Goal: Information Seeking & Learning: Understand process/instructions

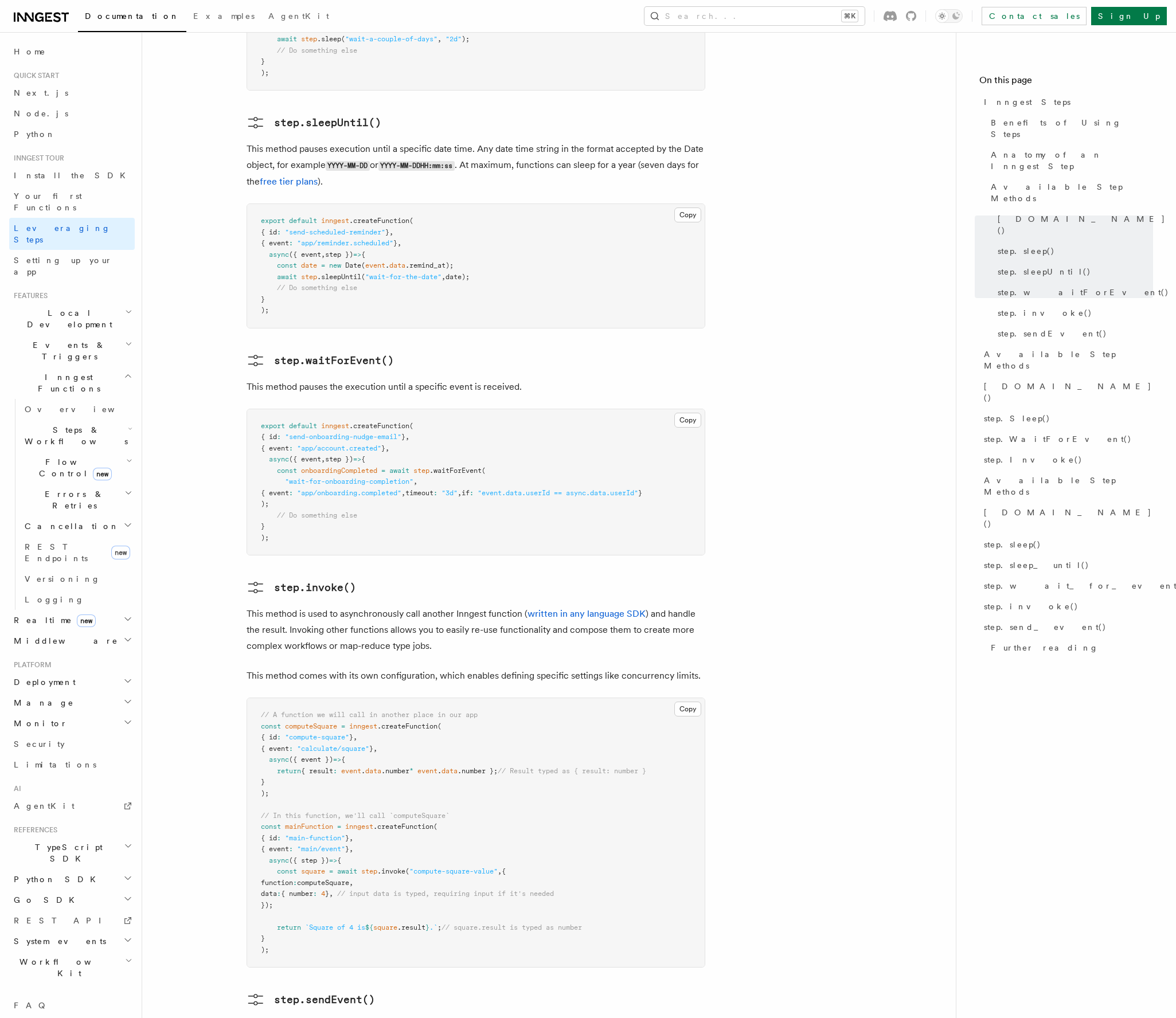
click at [333, 879] on span "computeSquare" at bounding box center [323, 883] width 52 height 8
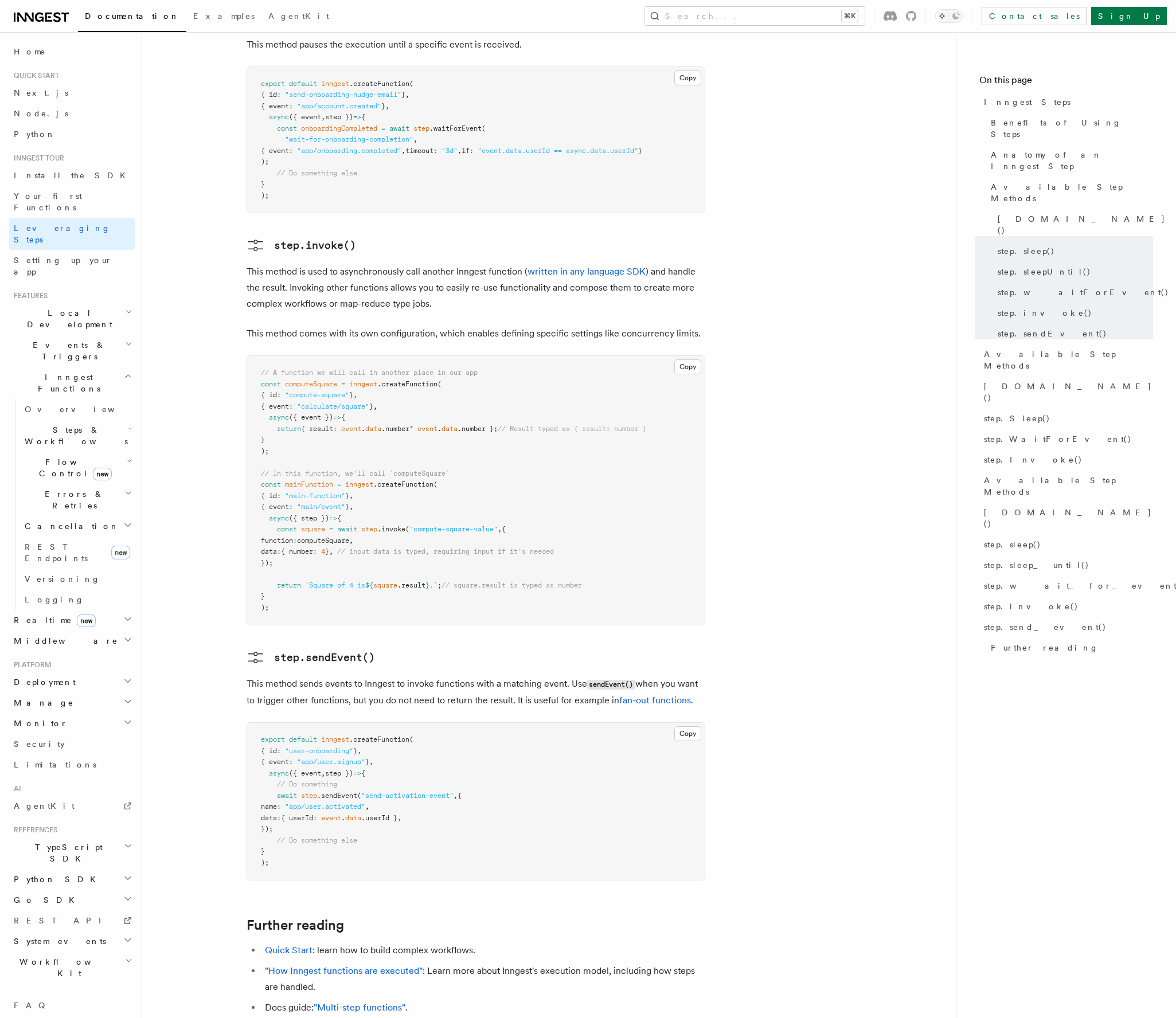
scroll to position [1982, 0]
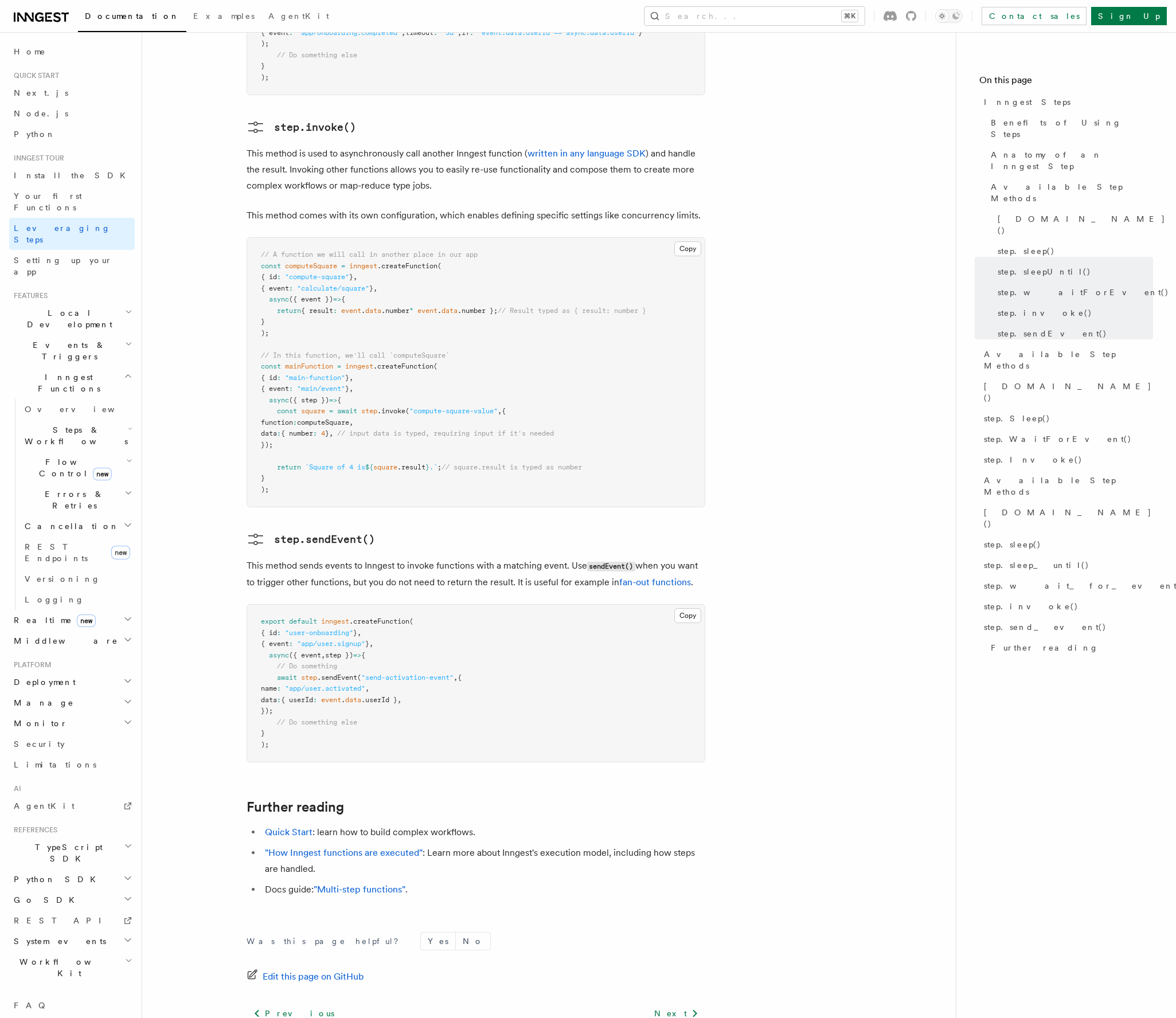
click at [117, 452] on h2 "Flow Control new" at bounding box center [77, 467] width 115 height 32
click at [87, 631] on h2 "Errors & Retries" at bounding box center [77, 646] width 115 height 32
click at [92, 724] on link "Failure handlers" at bounding box center [83, 740] width 104 height 32
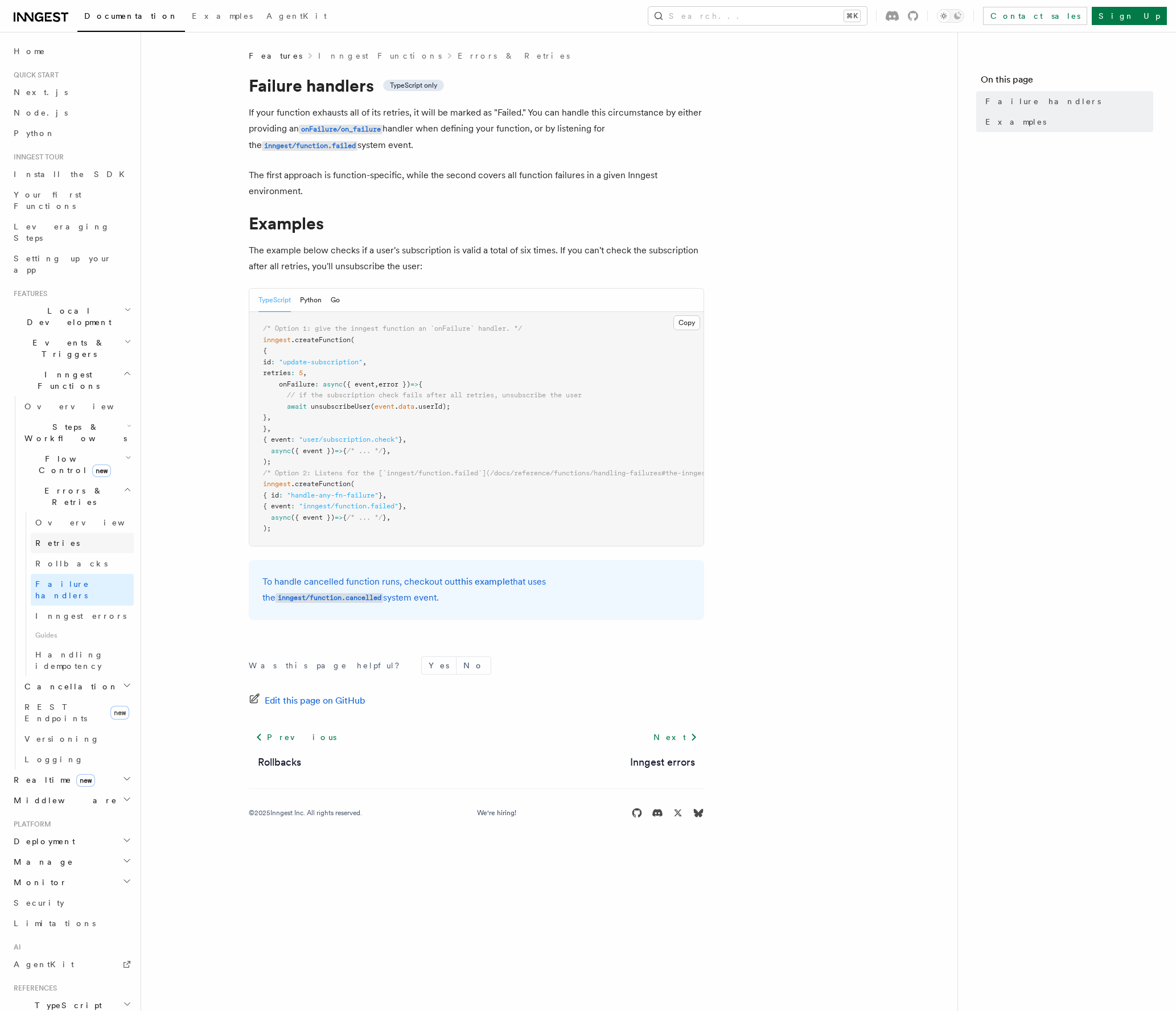
click at [79, 533] on link "Retries" at bounding box center [82, 542] width 103 height 20
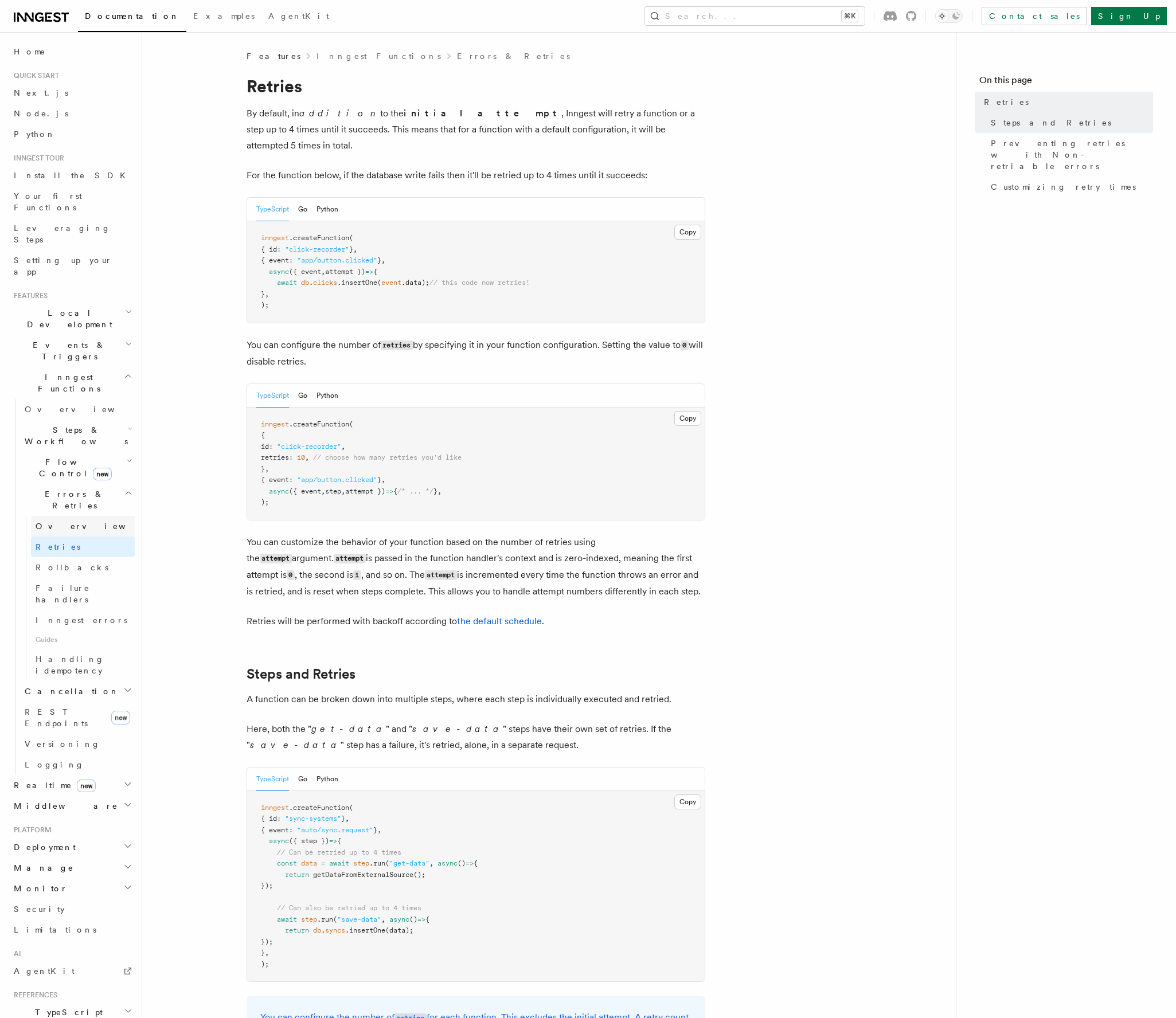
click at [73, 516] on link "Overview" at bounding box center [83, 526] width 104 height 20
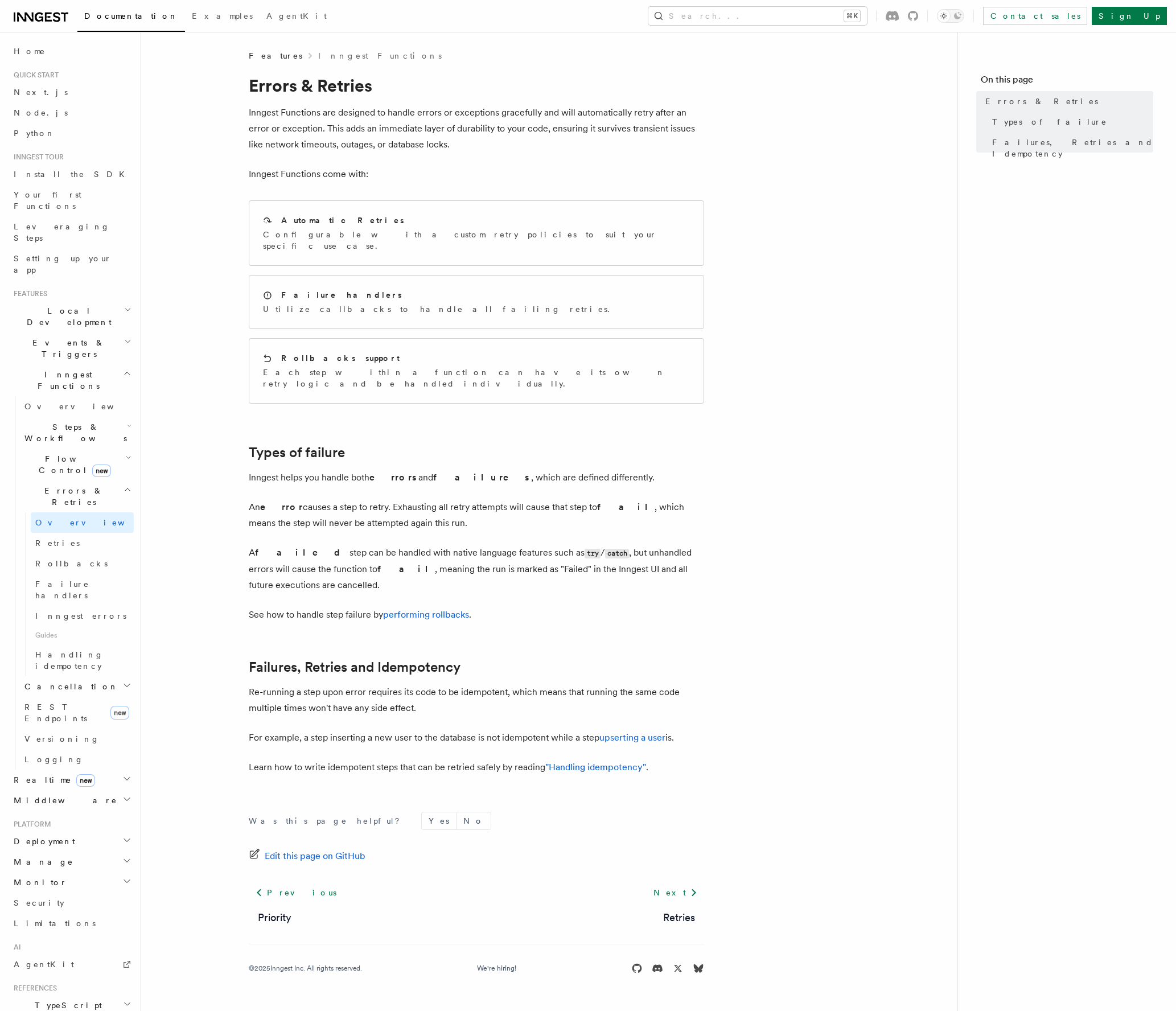
click at [52, 422] on span "Steps & Workflows" at bounding box center [74, 433] width 107 height 23
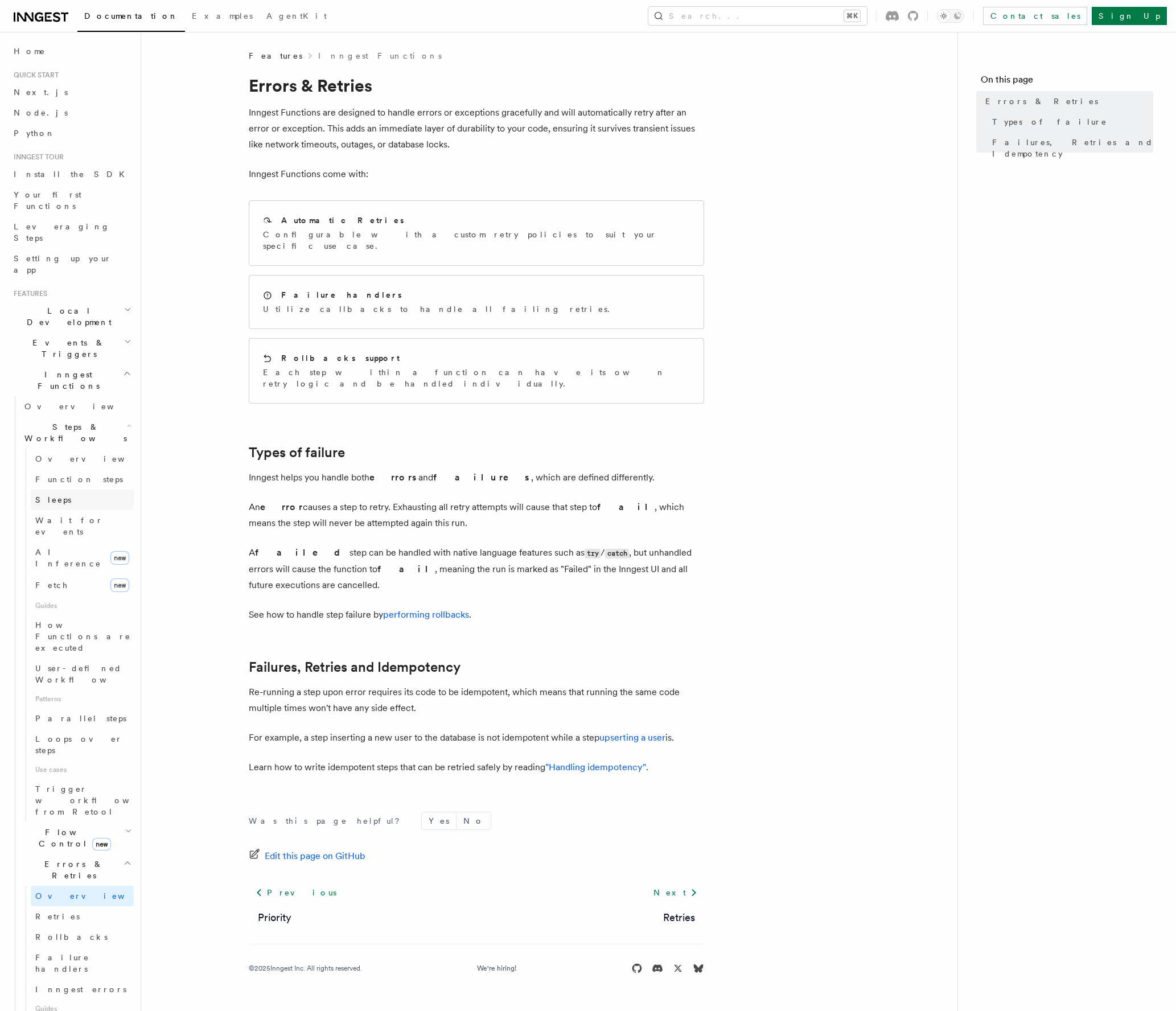
click at [60, 490] on link "Sleeps" at bounding box center [82, 499] width 103 height 20
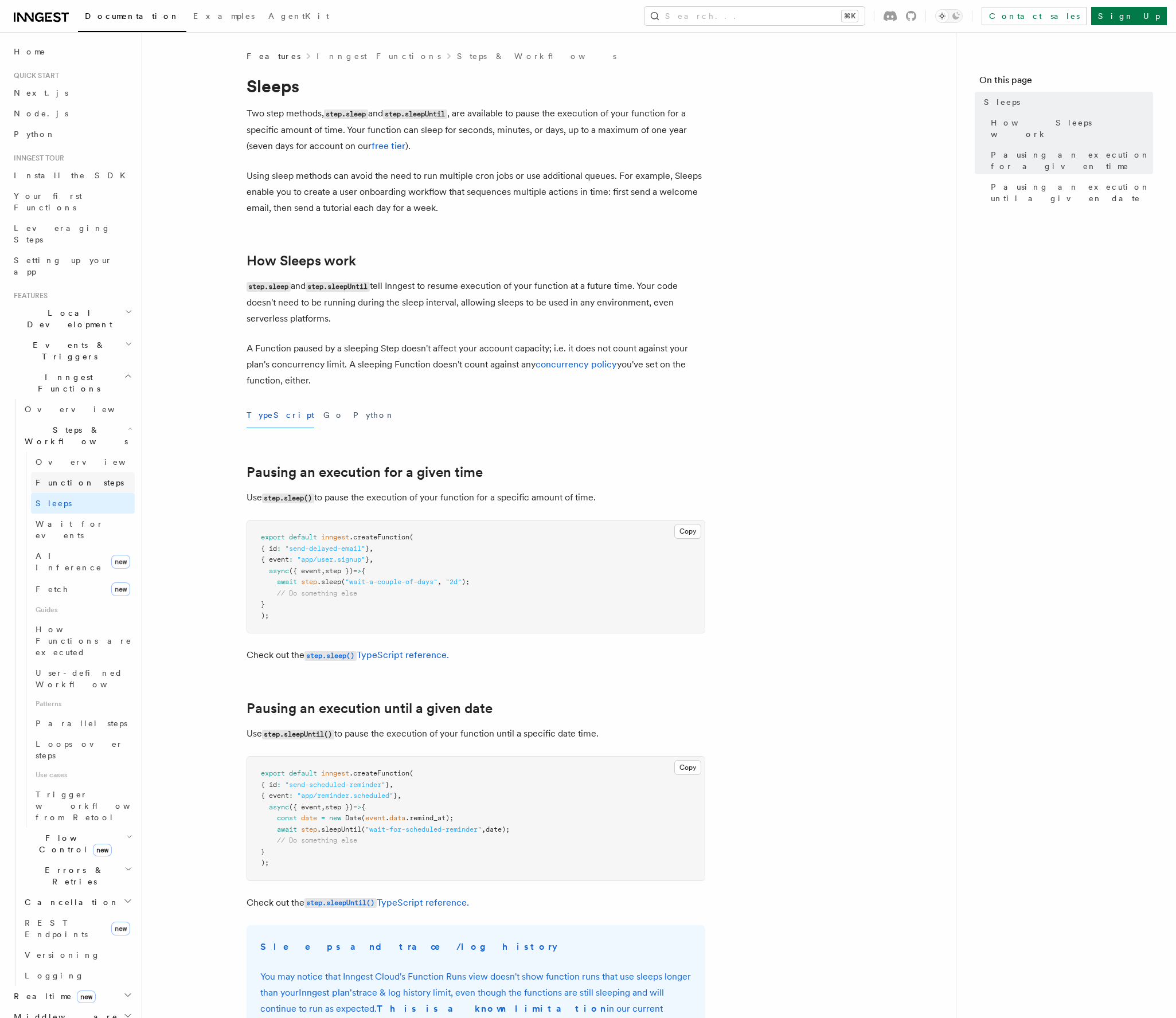
click at [68, 477] on span "Function steps" at bounding box center [80, 483] width 89 height 12
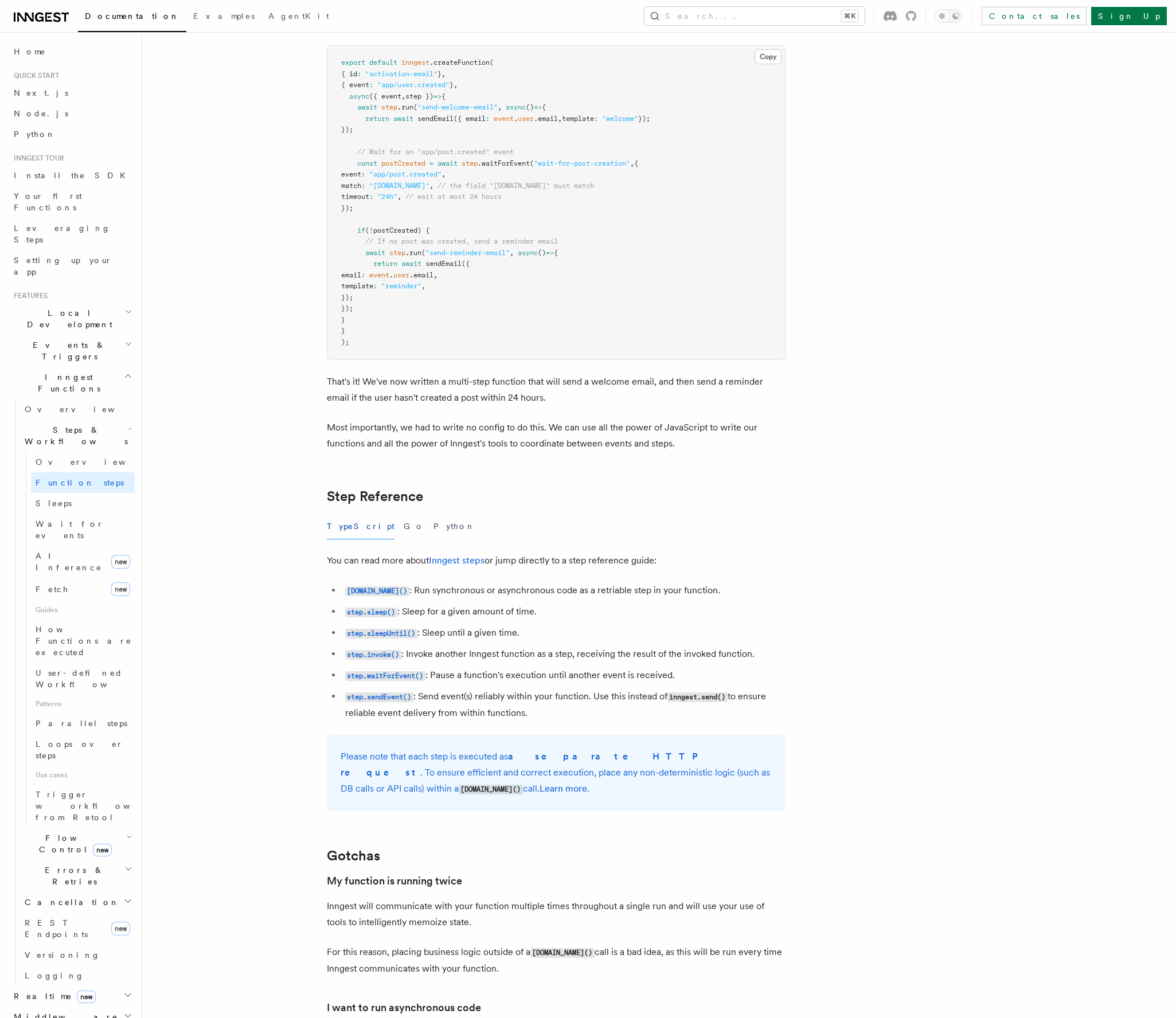
scroll to position [1658, 0]
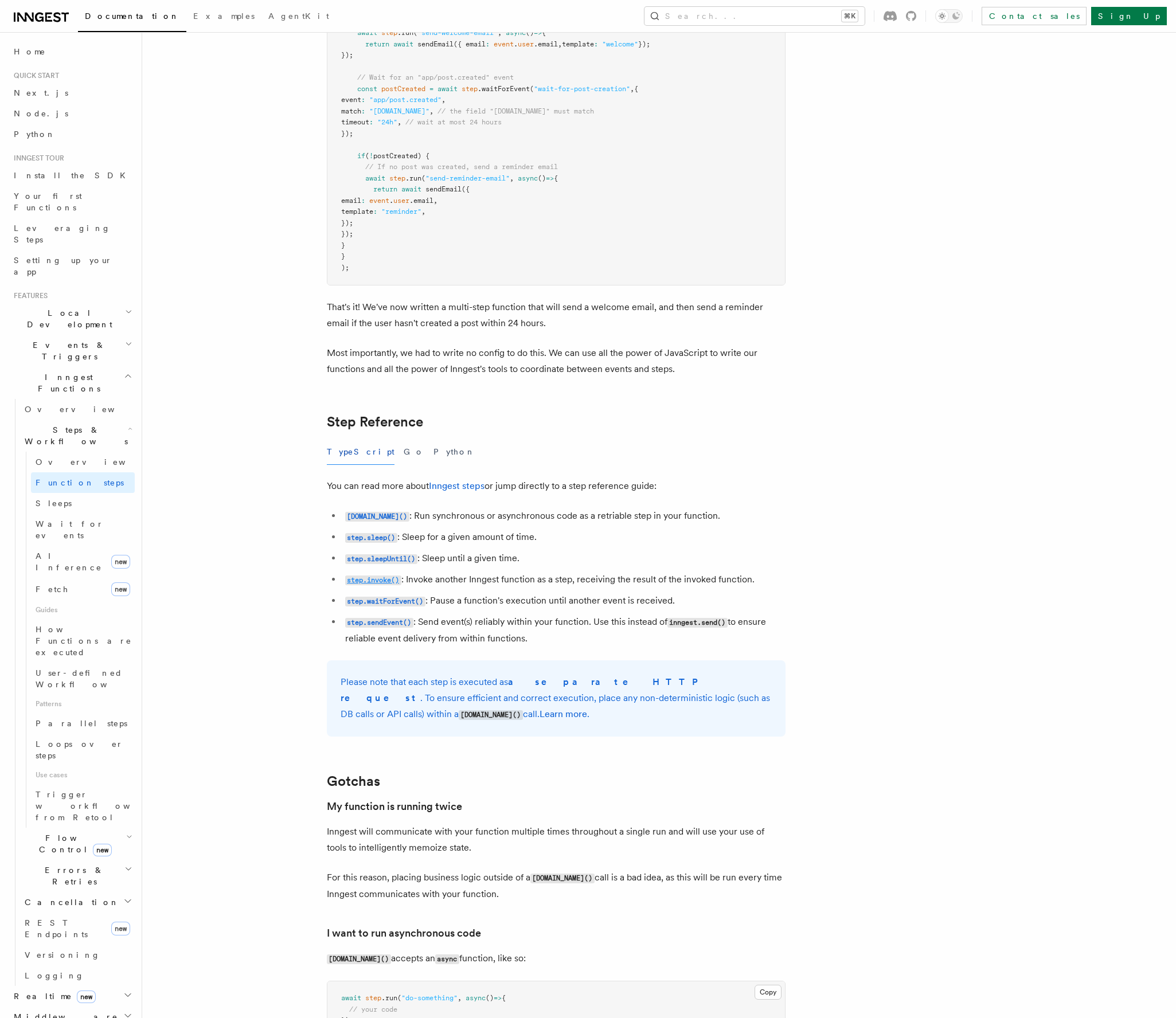
click at [366, 586] on code "step.invoke()" at bounding box center [373, 581] width 56 height 10
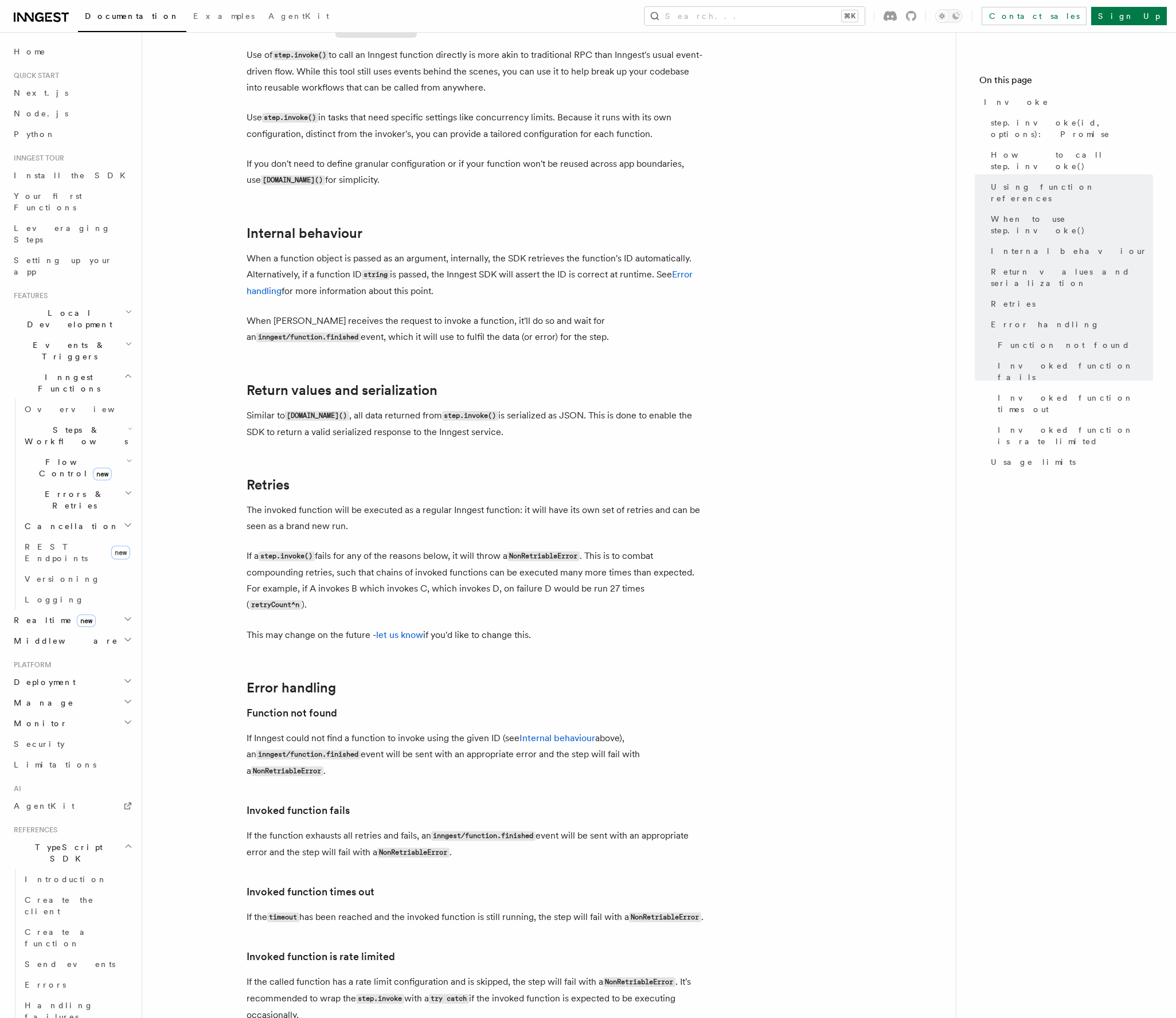
scroll to position [1884, 0]
